Goal: Check status: Check status

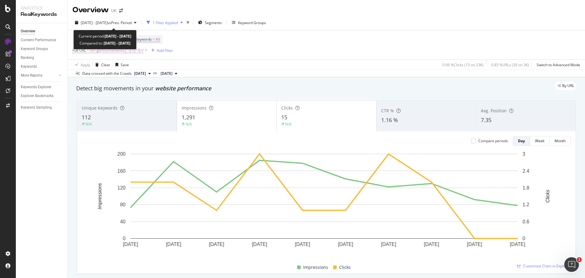
click at [108, 22] on span "[DATE] - [DATE]" at bounding box center [94, 22] width 27 height 5
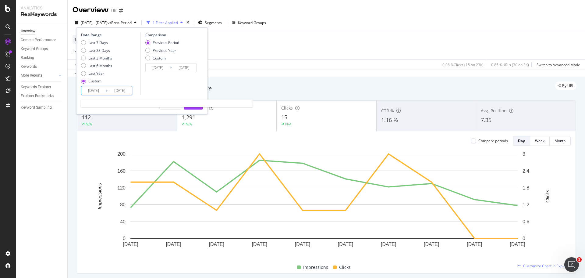
click at [98, 91] on input "[DATE]" at bounding box center [93, 90] width 24 height 9
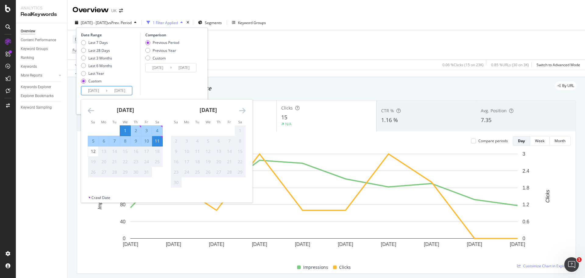
click at [92, 152] on div "12" at bounding box center [93, 151] width 10 height 6
type input "[DATE]"
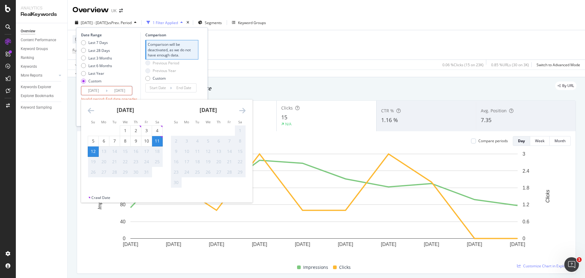
click at [124, 128] on div "1" at bounding box center [125, 130] width 10 height 6
type input "[DATE]"
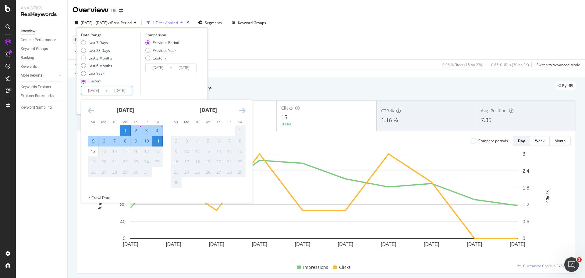
click at [91, 153] on div "12" at bounding box center [93, 151] width 10 height 6
type input "[DATE]"
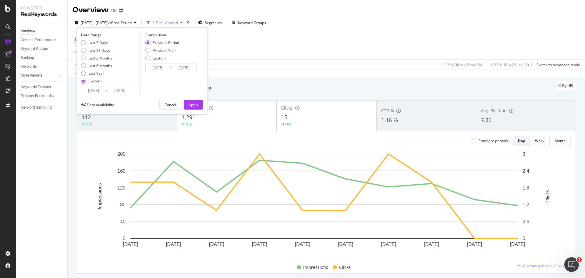
click at [192, 106] on div "Apply" at bounding box center [193, 104] width 9 height 5
